Goal: Complete application form

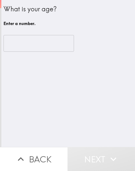
click at [36, 42] on input "number" at bounding box center [39, 43] width 70 height 17
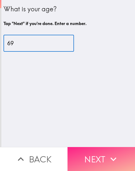
type input "69"
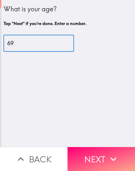
click at [112, 153] on icon "button" at bounding box center [113, 159] width 12 height 12
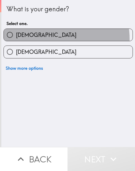
click at [50, 39] on label "[DEMOGRAPHIC_DATA]" at bounding box center [68, 35] width 129 height 12
click at [16, 39] on input "[DEMOGRAPHIC_DATA]" at bounding box center [10, 35] width 12 height 12
radio input "true"
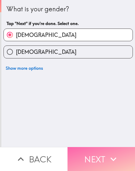
click at [94, 154] on button "Next" at bounding box center [100, 159] width 67 height 24
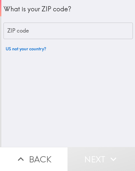
click at [35, 29] on input "ZIP code" at bounding box center [68, 31] width 129 height 17
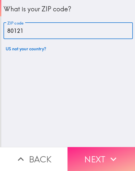
type input "80121"
click at [91, 155] on button "Next" at bounding box center [100, 159] width 67 height 24
